Goal: Communication & Community: Answer question/provide support

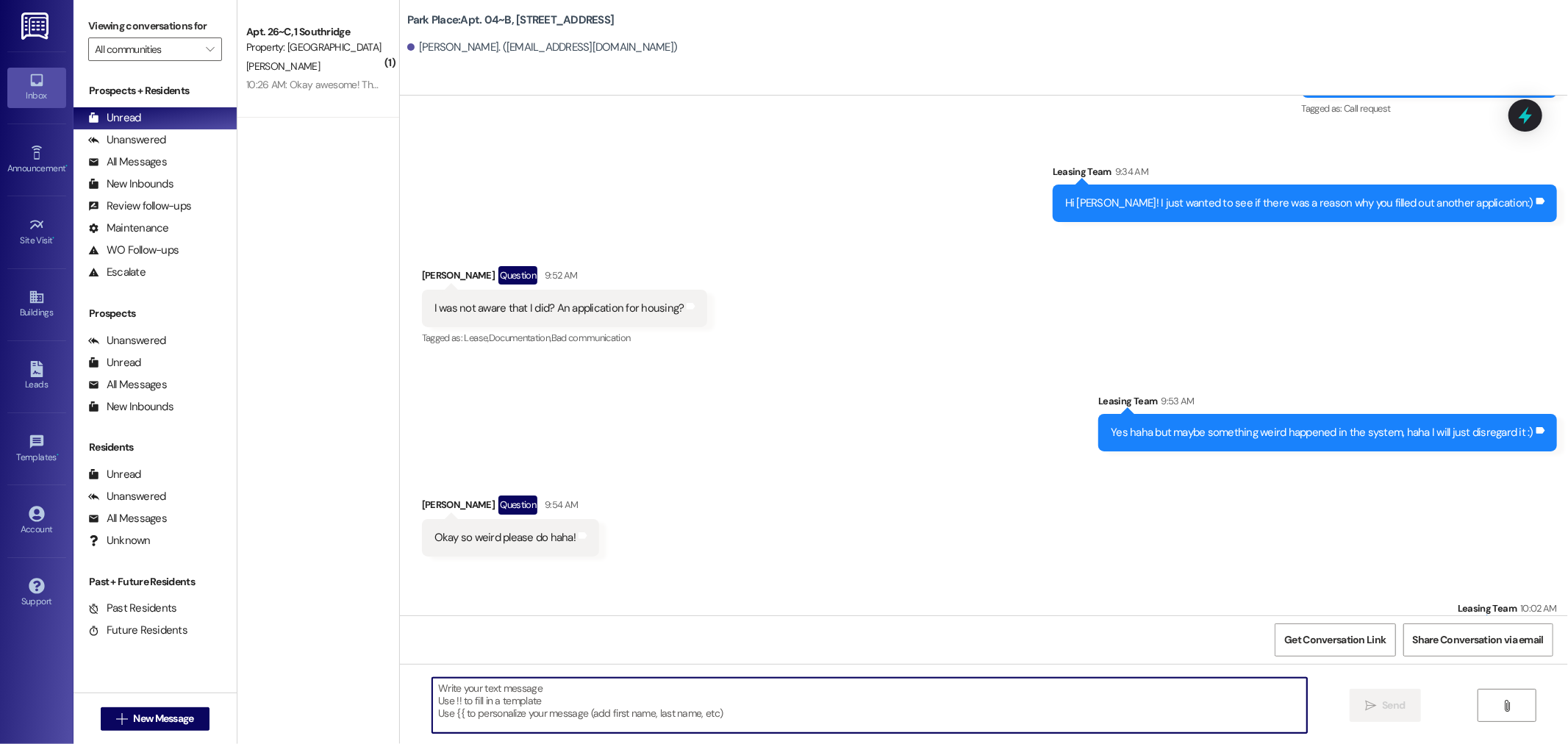
scroll to position [30910, 0]
